Goal: Task Accomplishment & Management: Complete application form

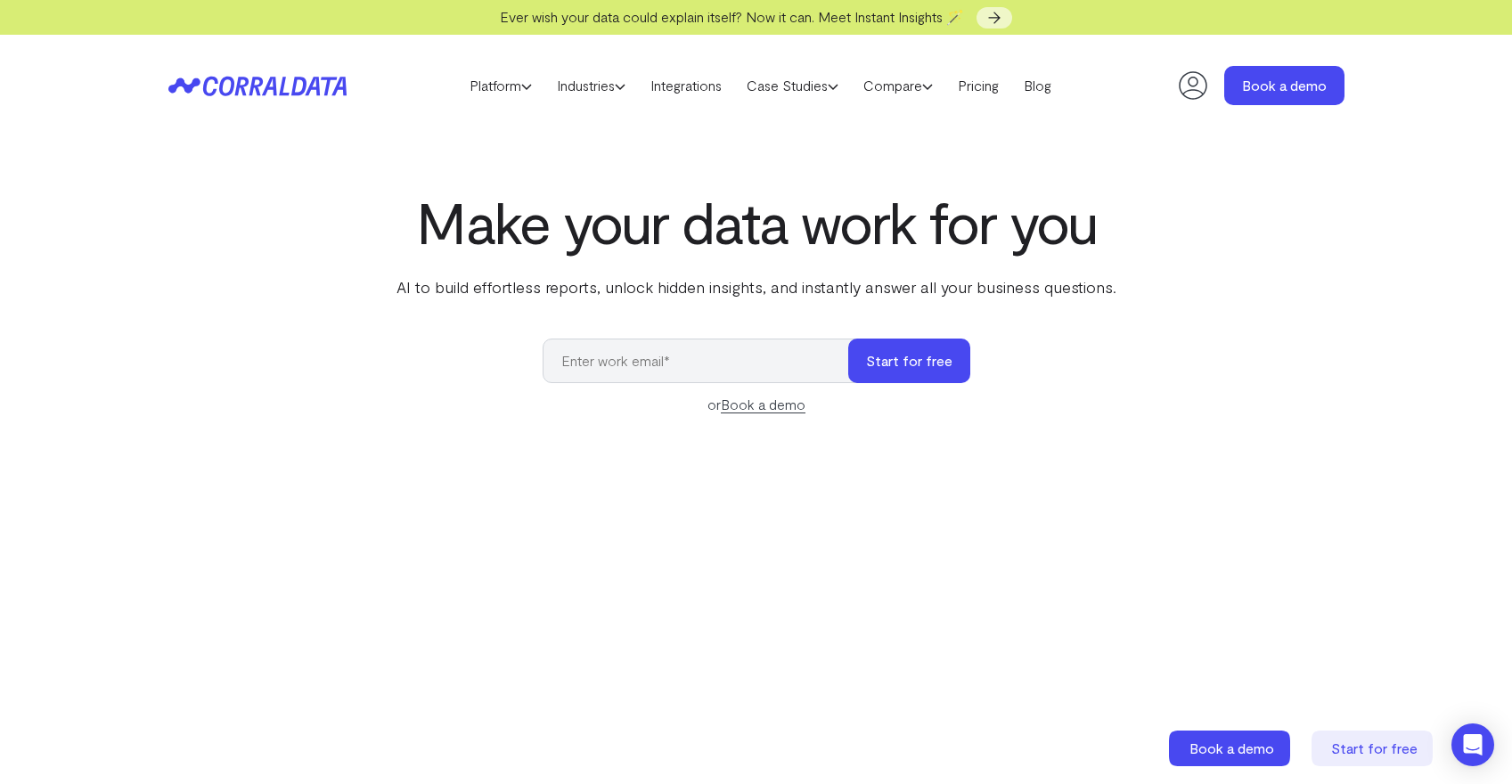
click at [790, 99] on header "Platform AI Reporting Use AI to effortlessly answer any business questions from…" at bounding box center [756, 85] width 1176 height 101
click at [795, 84] on link "Case Studies" at bounding box center [792, 85] width 117 height 27
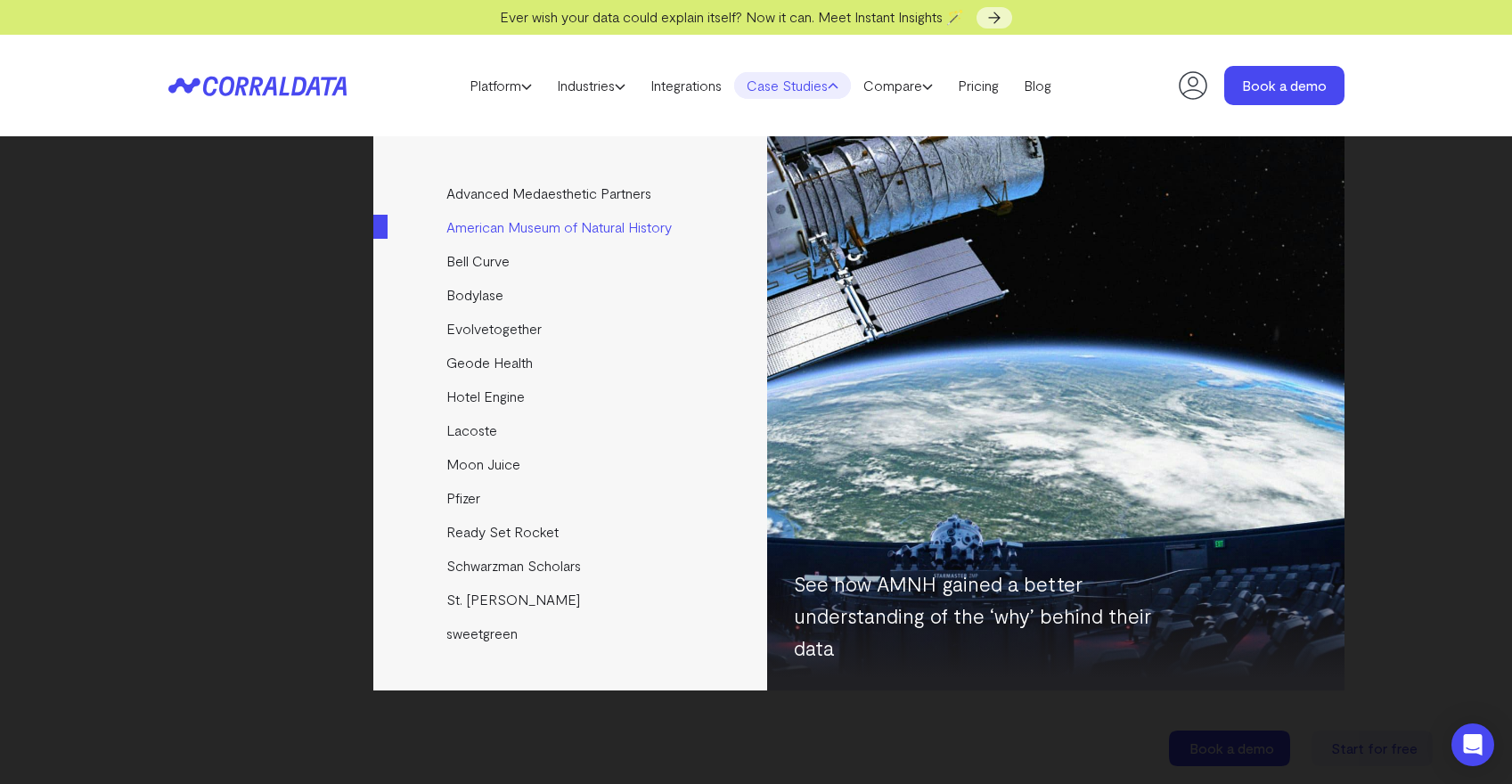
click at [616, 227] on link "American Museum of Natural History" at bounding box center [572, 227] width 397 height 34
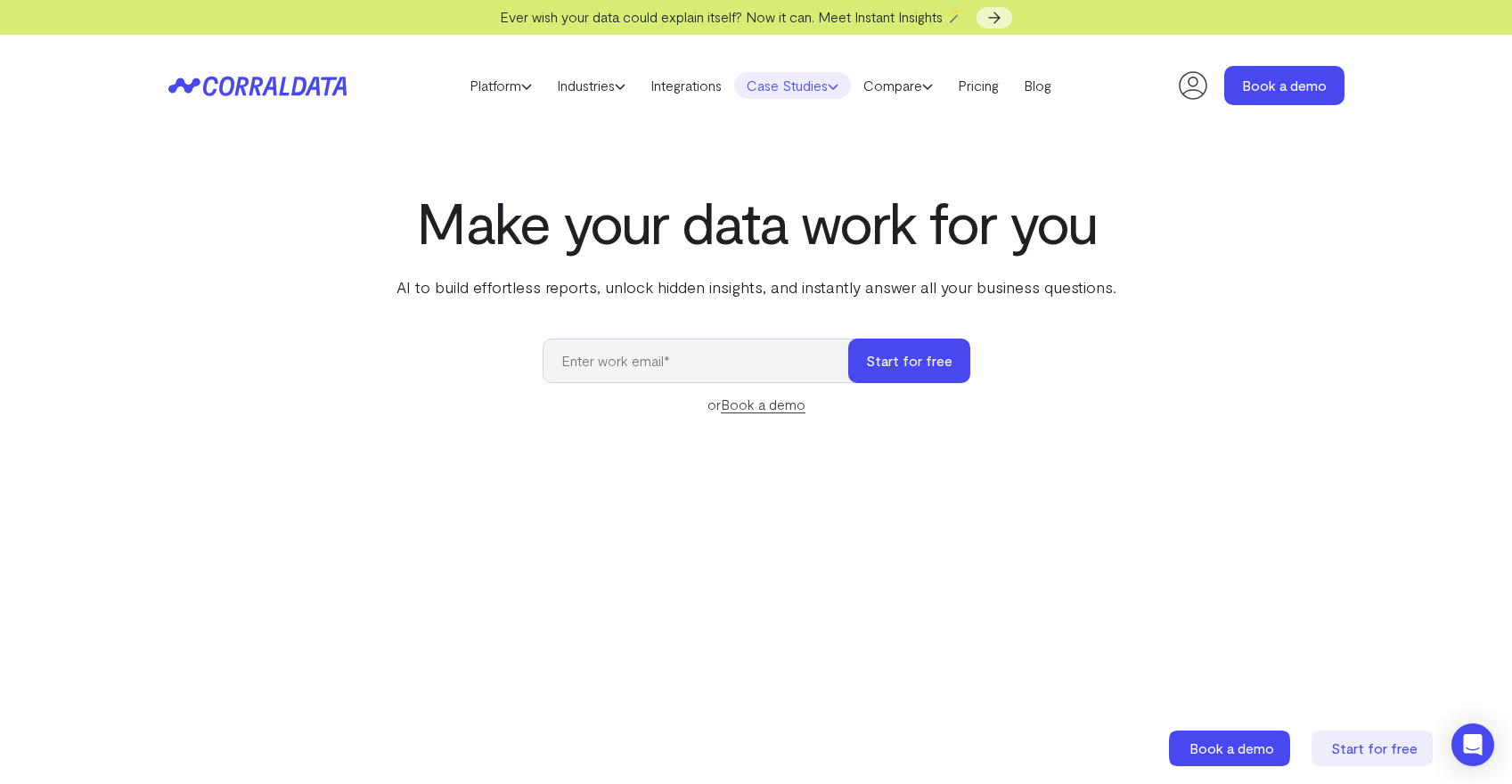
click at [795, 93] on link "Case Studies" at bounding box center [792, 85] width 117 height 27
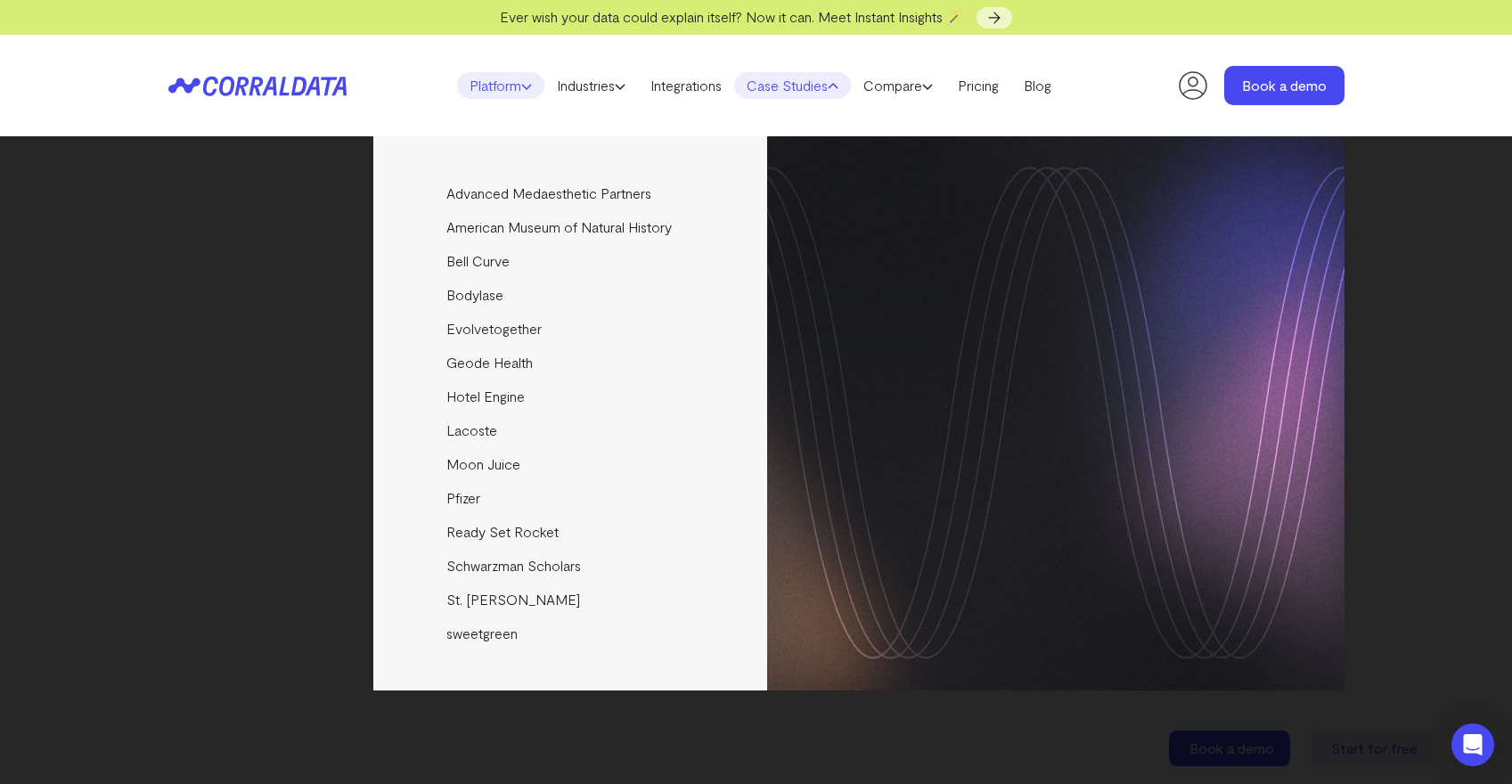
click at [488, 87] on link "Platform" at bounding box center [500, 85] width 87 height 27
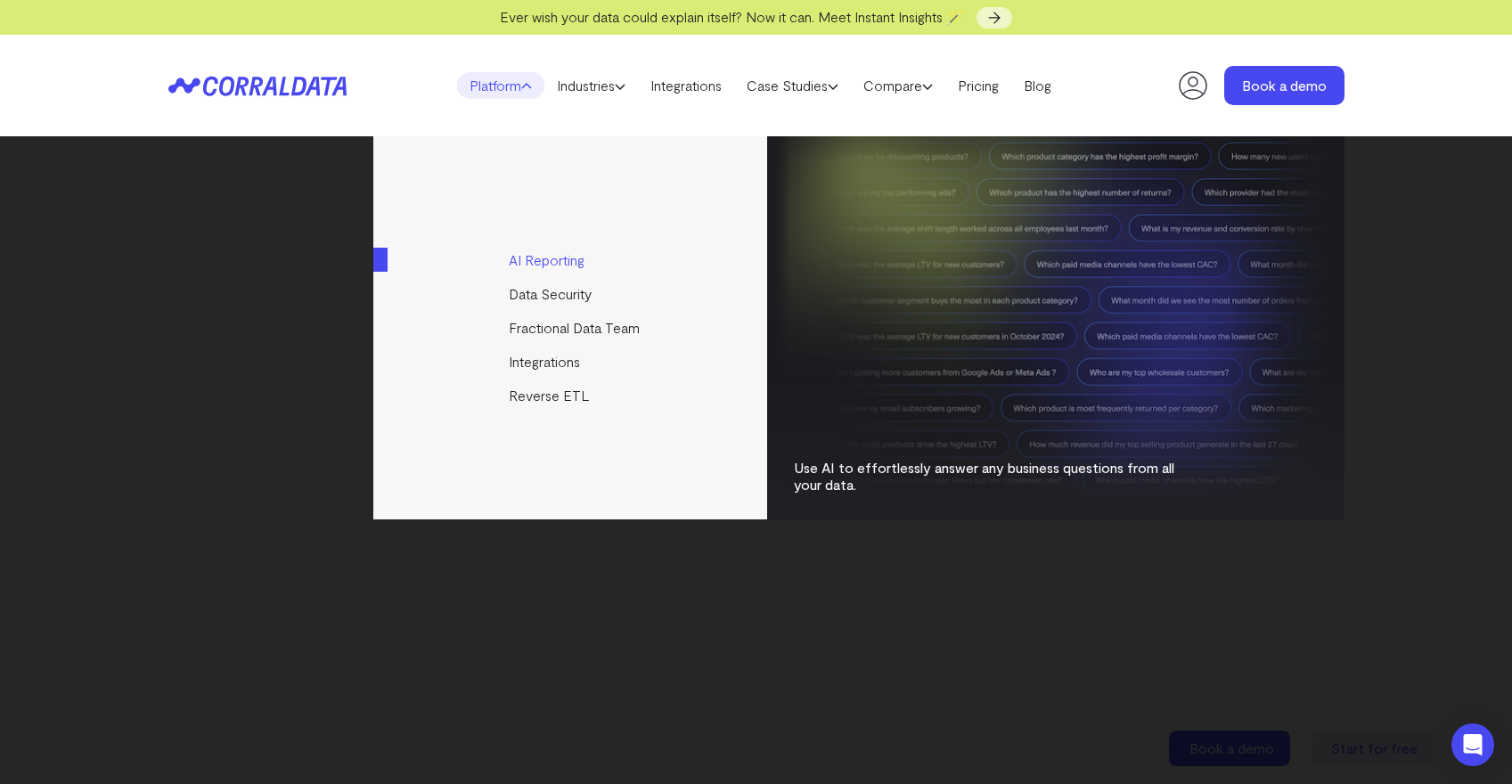
click at [528, 262] on link "AI Reporting" at bounding box center [572, 260] width 397 height 34
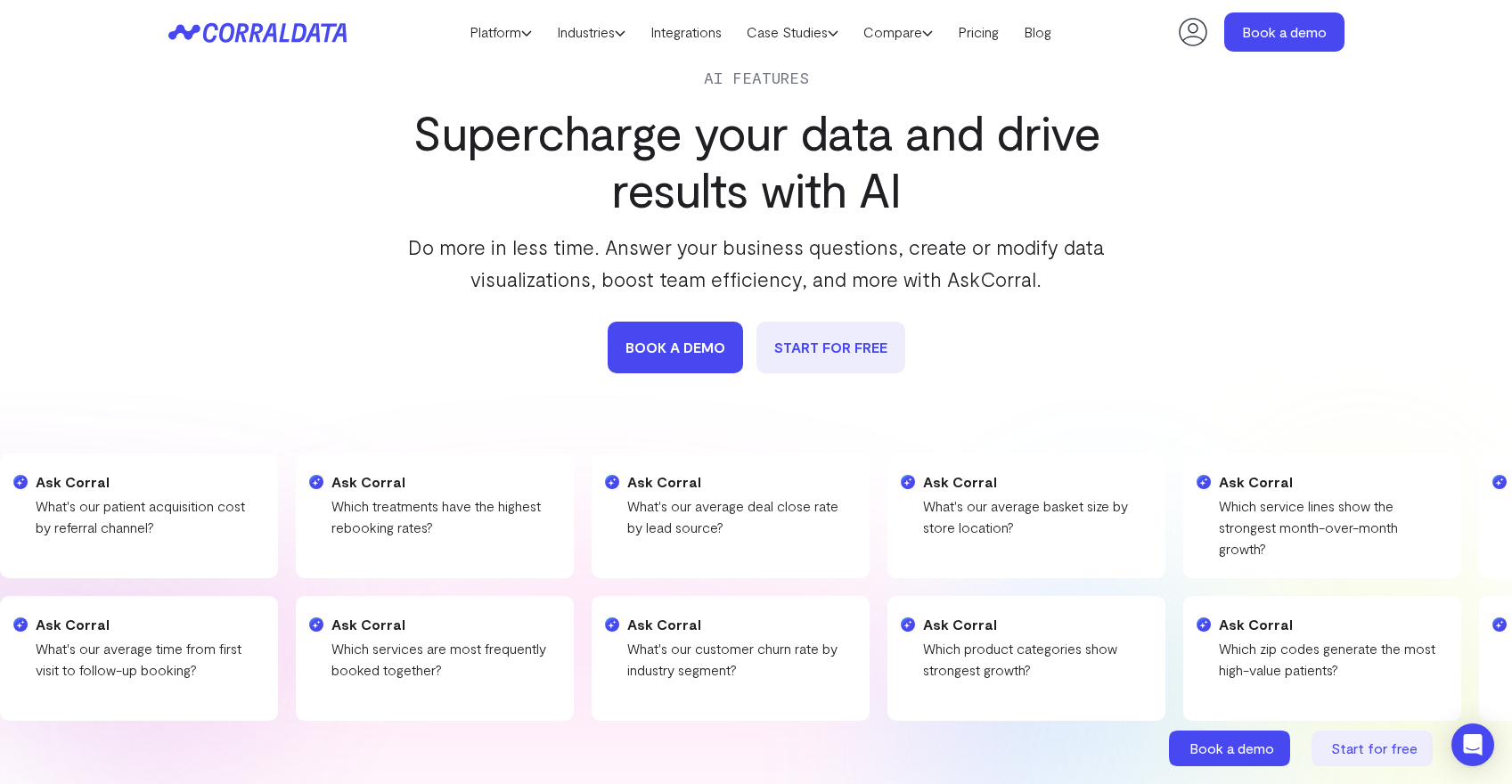
scroll to position [105, 0]
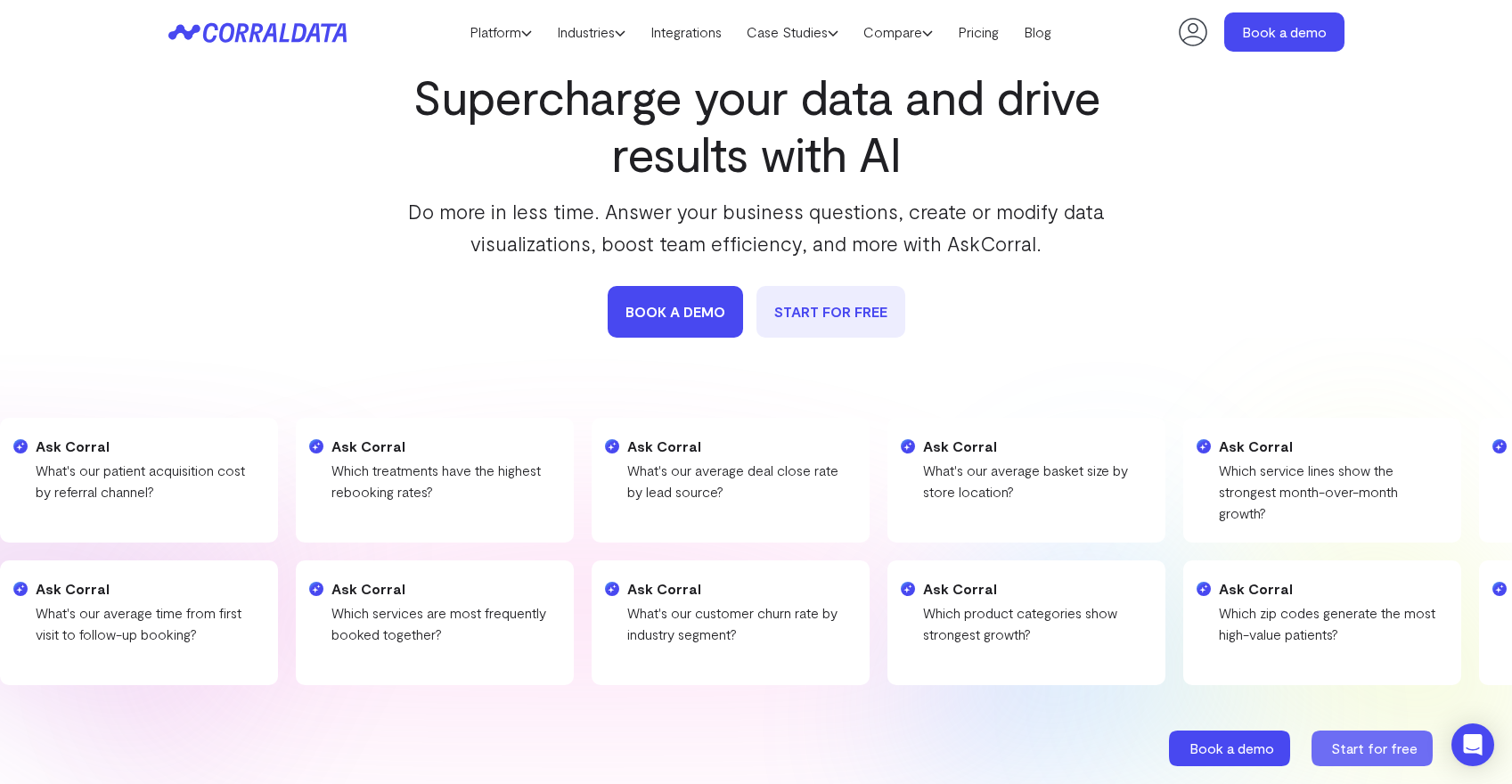
click at [1347, 741] on span "Start for free" at bounding box center [1374, 747] width 86 height 17
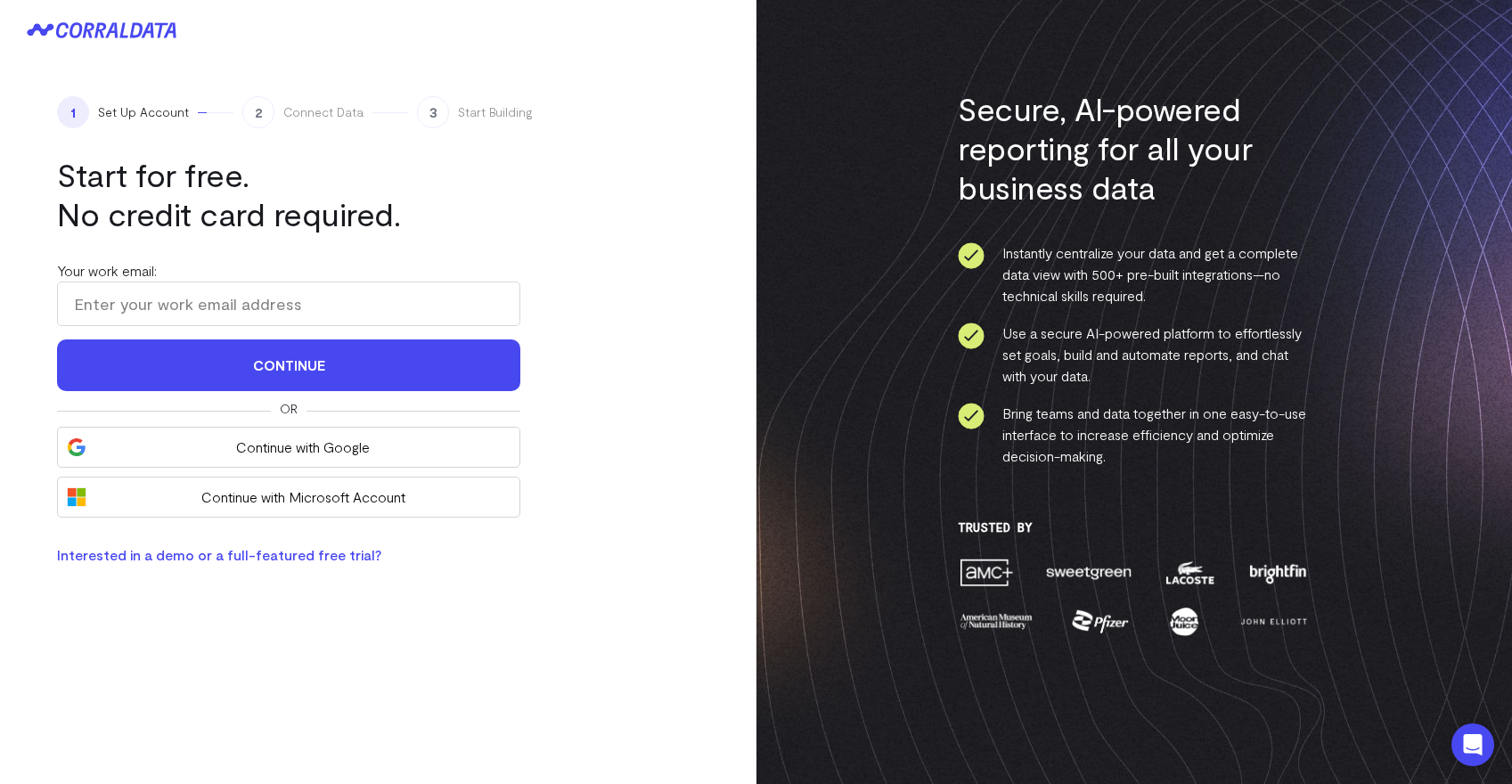
scroll to position [13, 0]
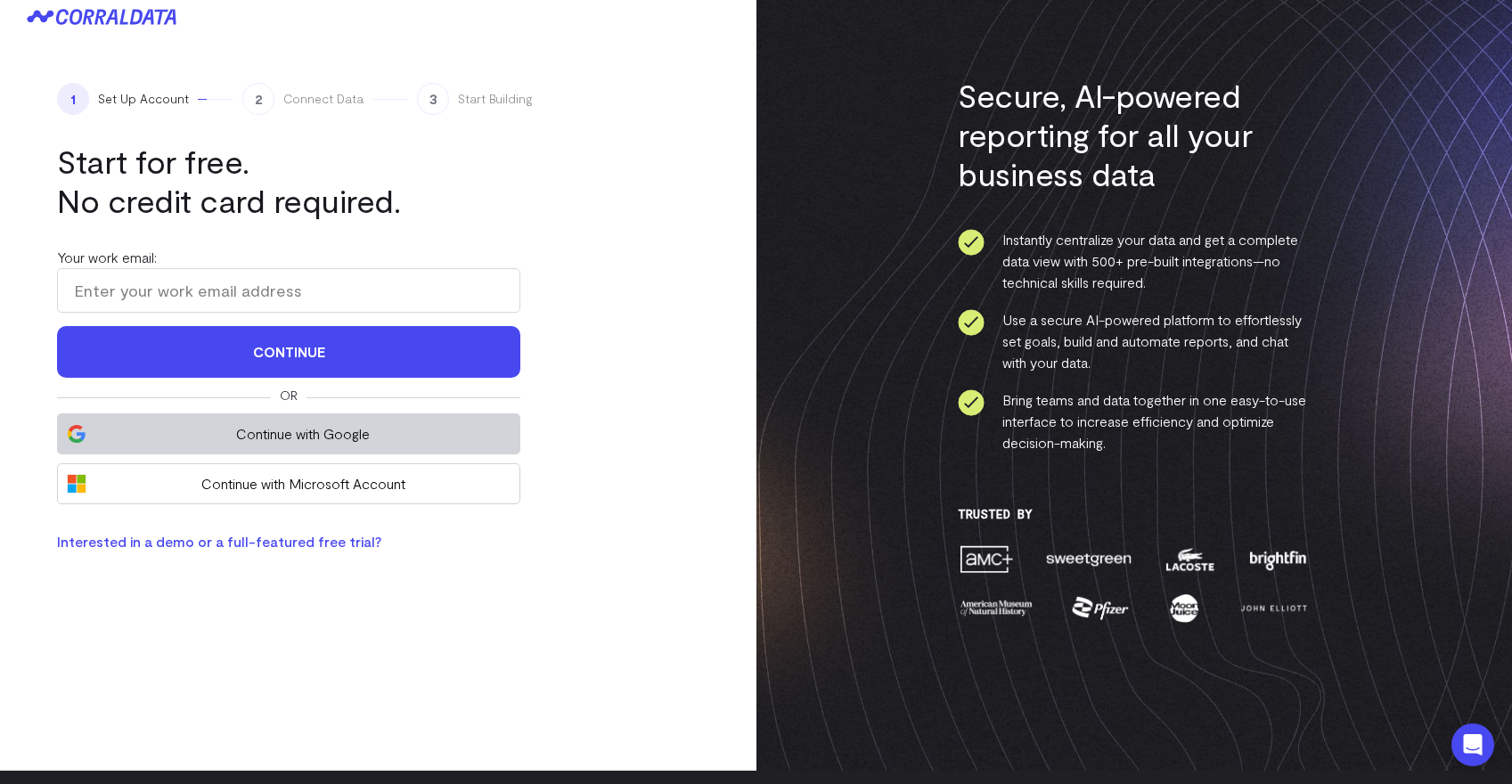
click at [412, 427] on span "Continue with Google" at bounding box center [302, 434] width 415 height 22
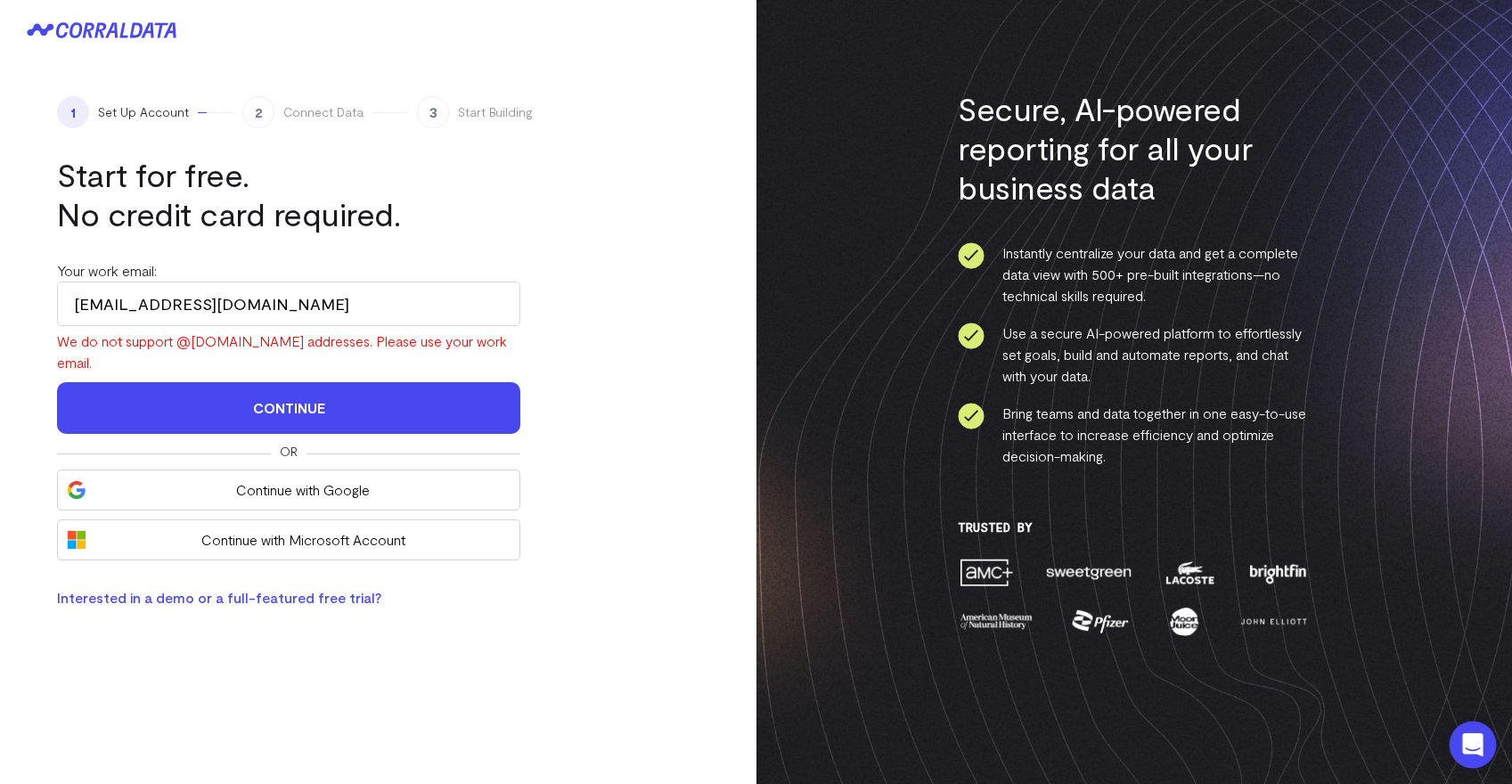
click at [1468, 747] on icon "Open Intercom Messenger" at bounding box center [1473, 745] width 23 height 23
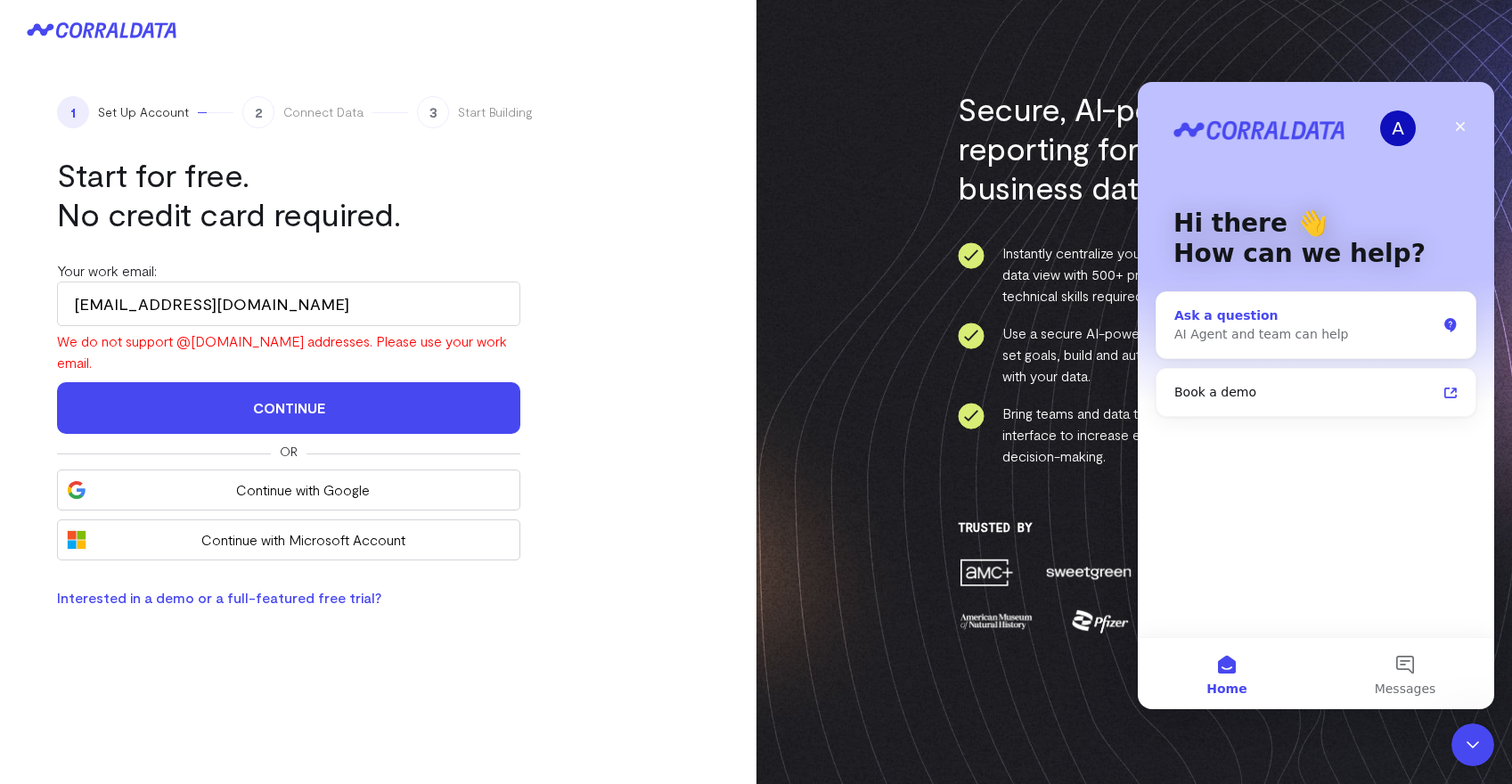
click at [1348, 328] on div "AI Agent and team can help" at bounding box center [1306, 334] width 262 height 19
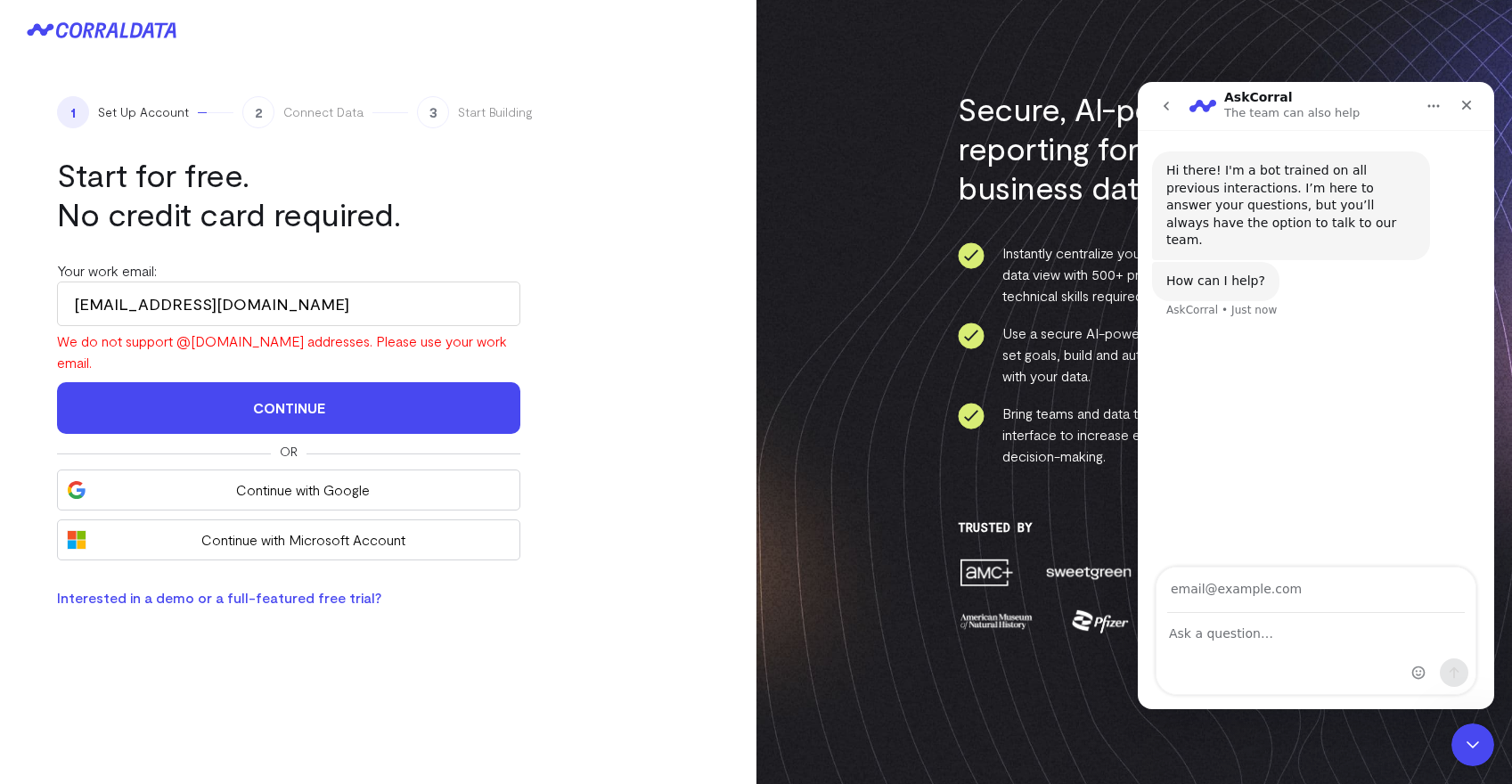
type input "u"
type input "human please"
